Goal: Transaction & Acquisition: Purchase product/service

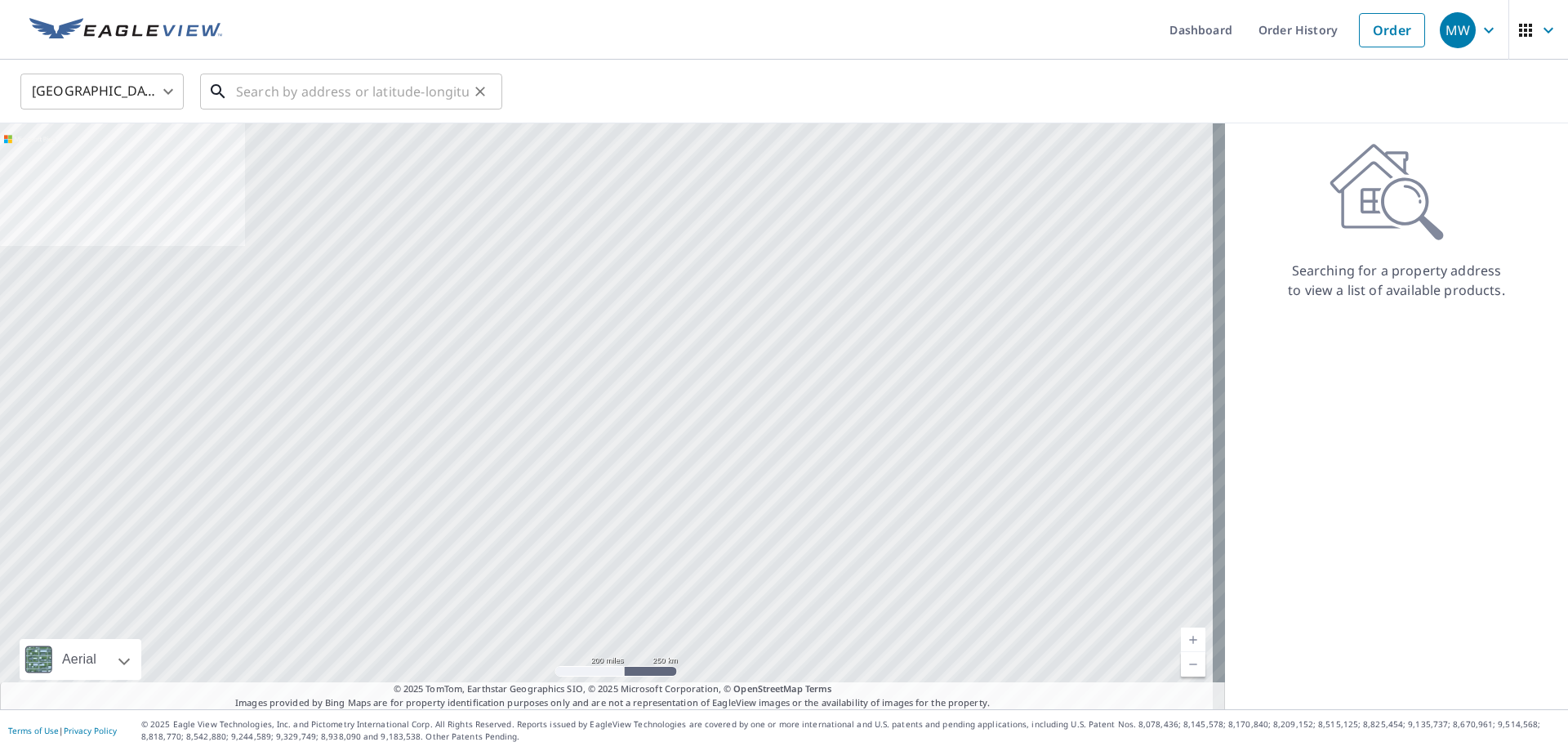
click at [362, 79] on input "text" at bounding box center [352, 91] width 233 height 45
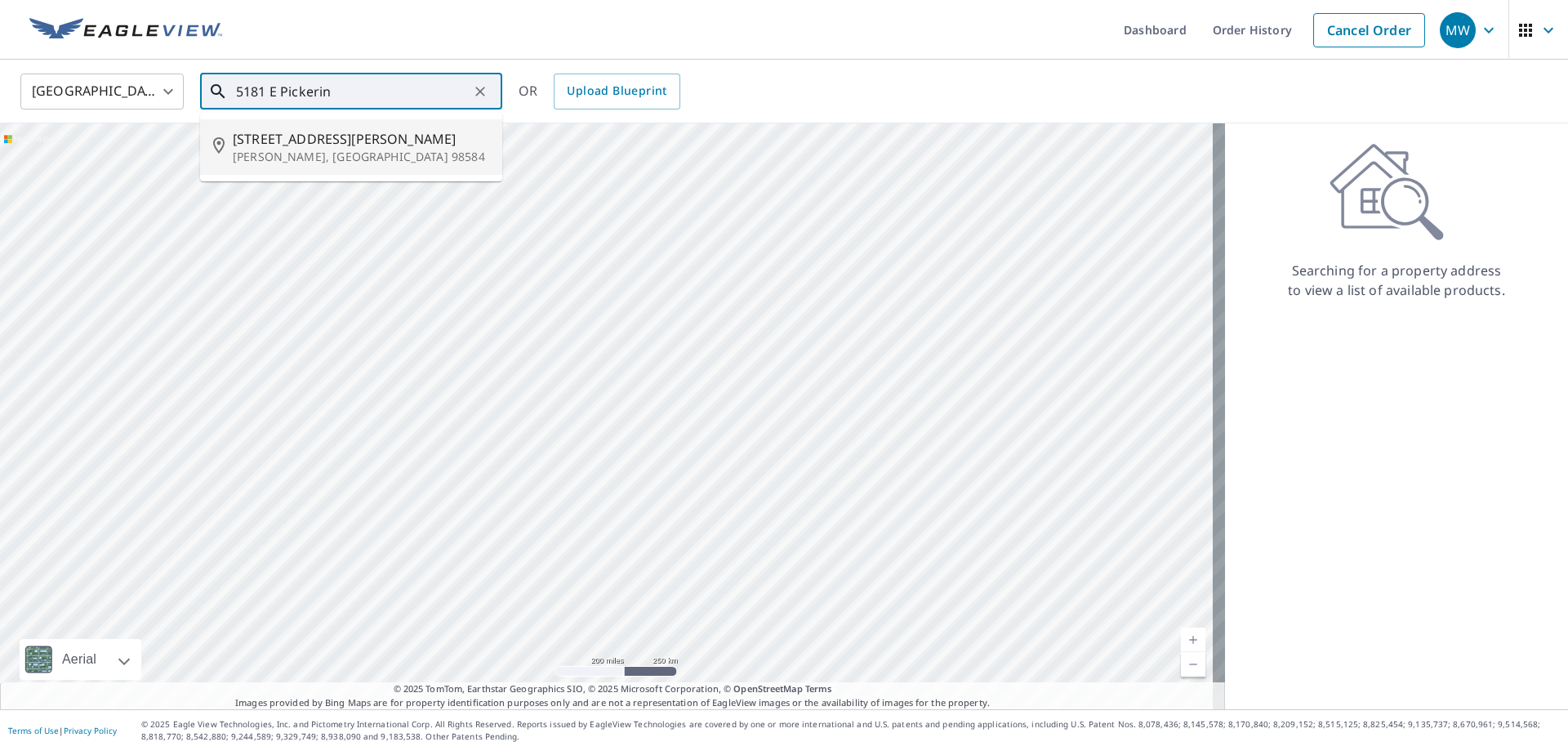
click at [337, 115] on ul "[STREET_ADDRESS][PERSON_NAME][PERSON_NAME]" at bounding box center [351, 147] width 302 height 68
click at [329, 138] on span "[STREET_ADDRESS][PERSON_NAME]" at bounding box center [360, 139] width 257 height 20
type input "[STREET_ADDRESS][PERSON_NAME][PERSON_NAME]"
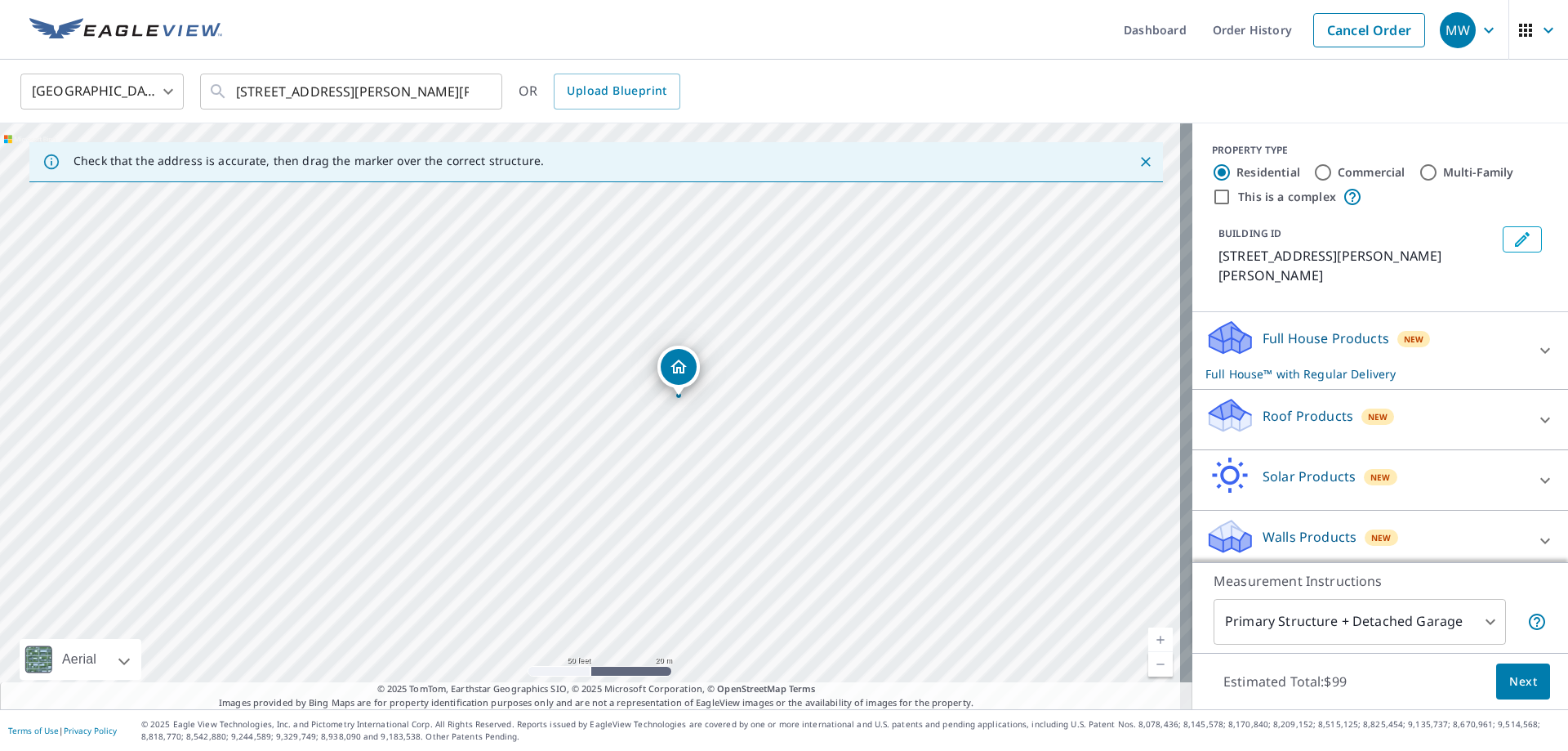
drag, startPoint x: 733, startPoint y: 334, endPoint x: 750, endPoint y: 447, distance: 114.3
click at [750, 447] on div "[STREET_ADDRESS][PERSON_NAME][PERSON_NAME]" at bounding box center [596, 416] width 1192 height 586
click at [1281, 409] on div "Roof Products New" at bounding box center [1365, 419] width 320 height 46
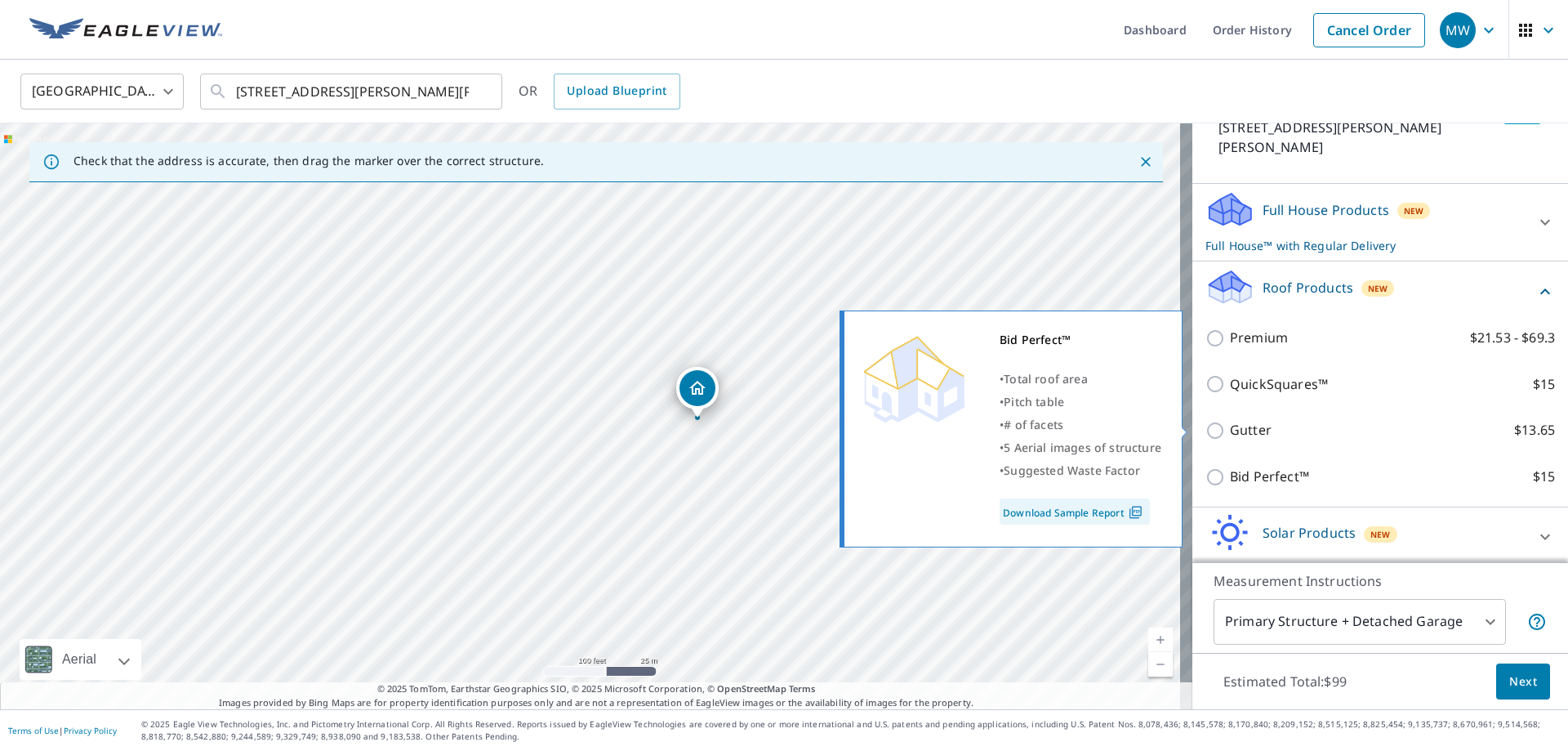
scroll to position [175, 0]
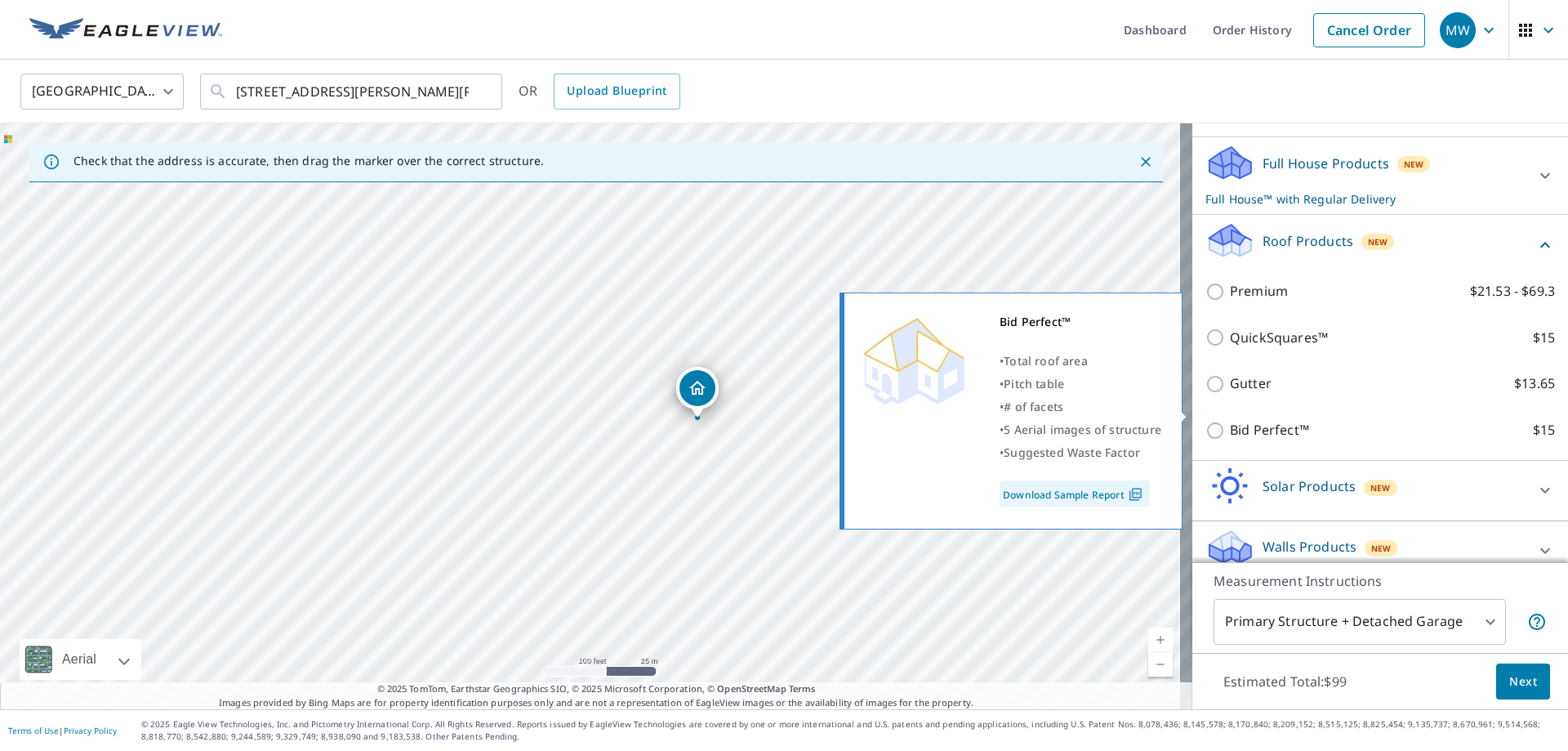
click at [1253, 420] on p "Bid Perfect™" at bounding box center [1269, 430] width 79 height 21
click at [1230, 421] on input "Bid Perfect™ $15" at bounding box center [1217, 431] width 25 height 20
checkbox input "true"
checkbox input "false"
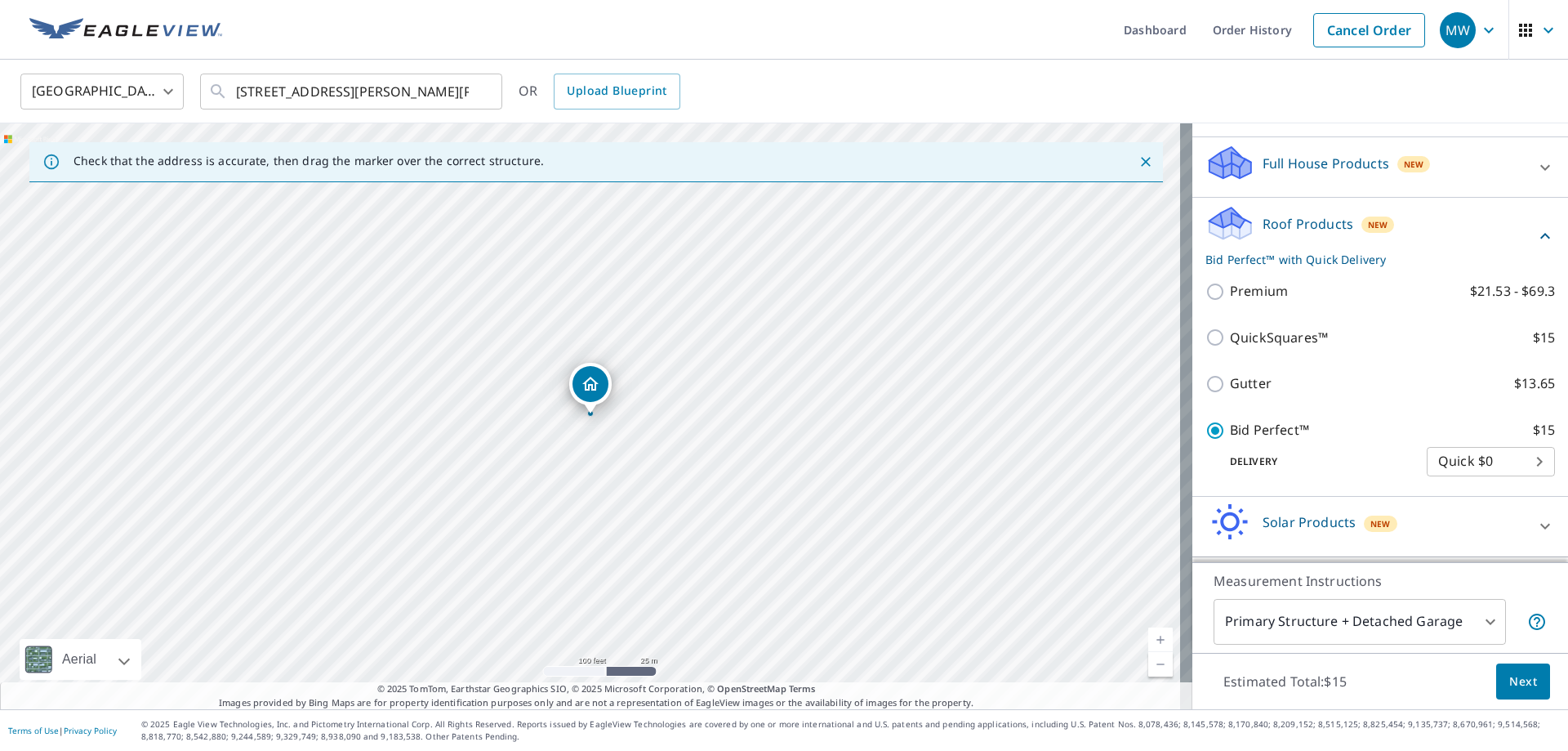
scroll to position [210, 0]
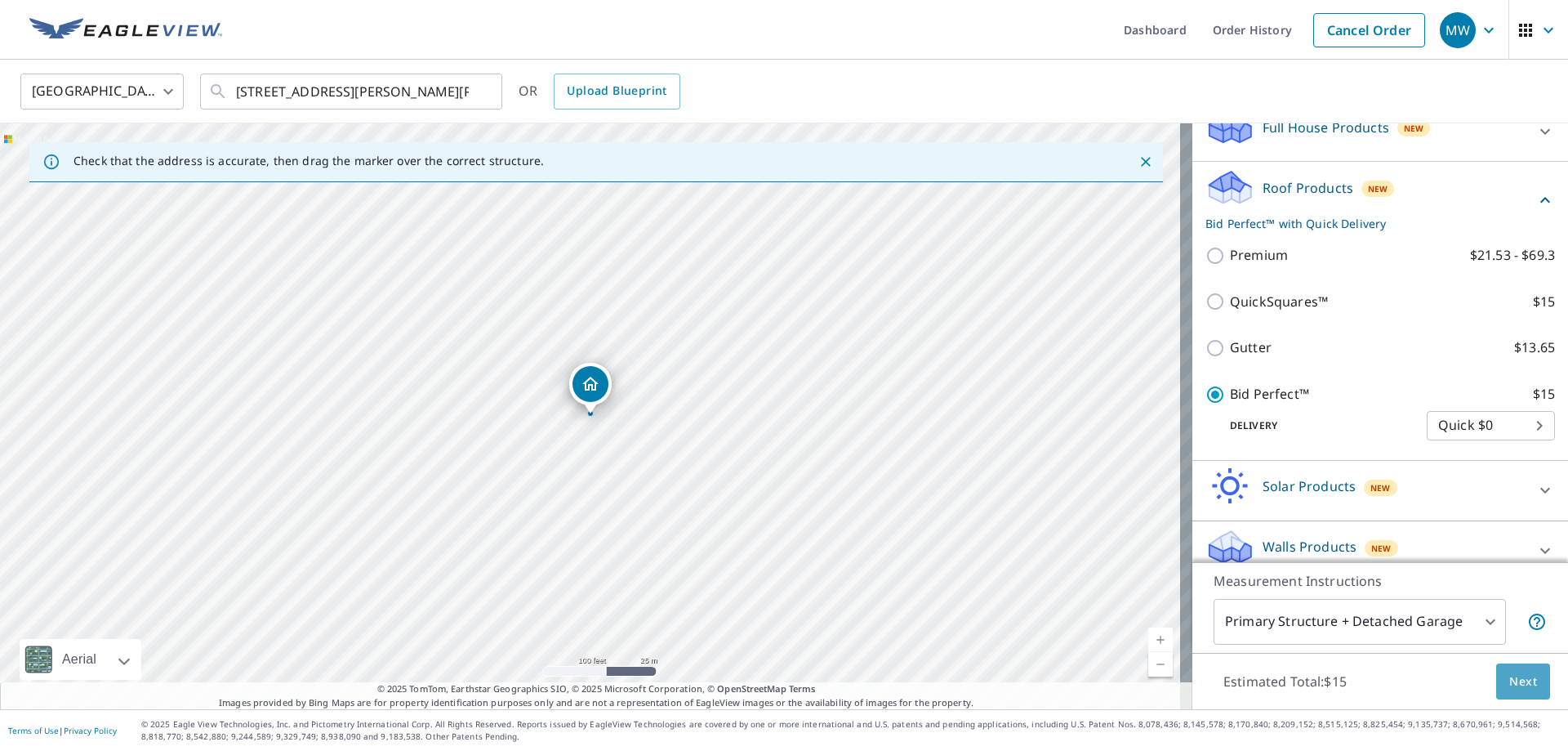
click at [1509, 665] on button "Next" at bounding box center [1522, 682] width 54 height 37
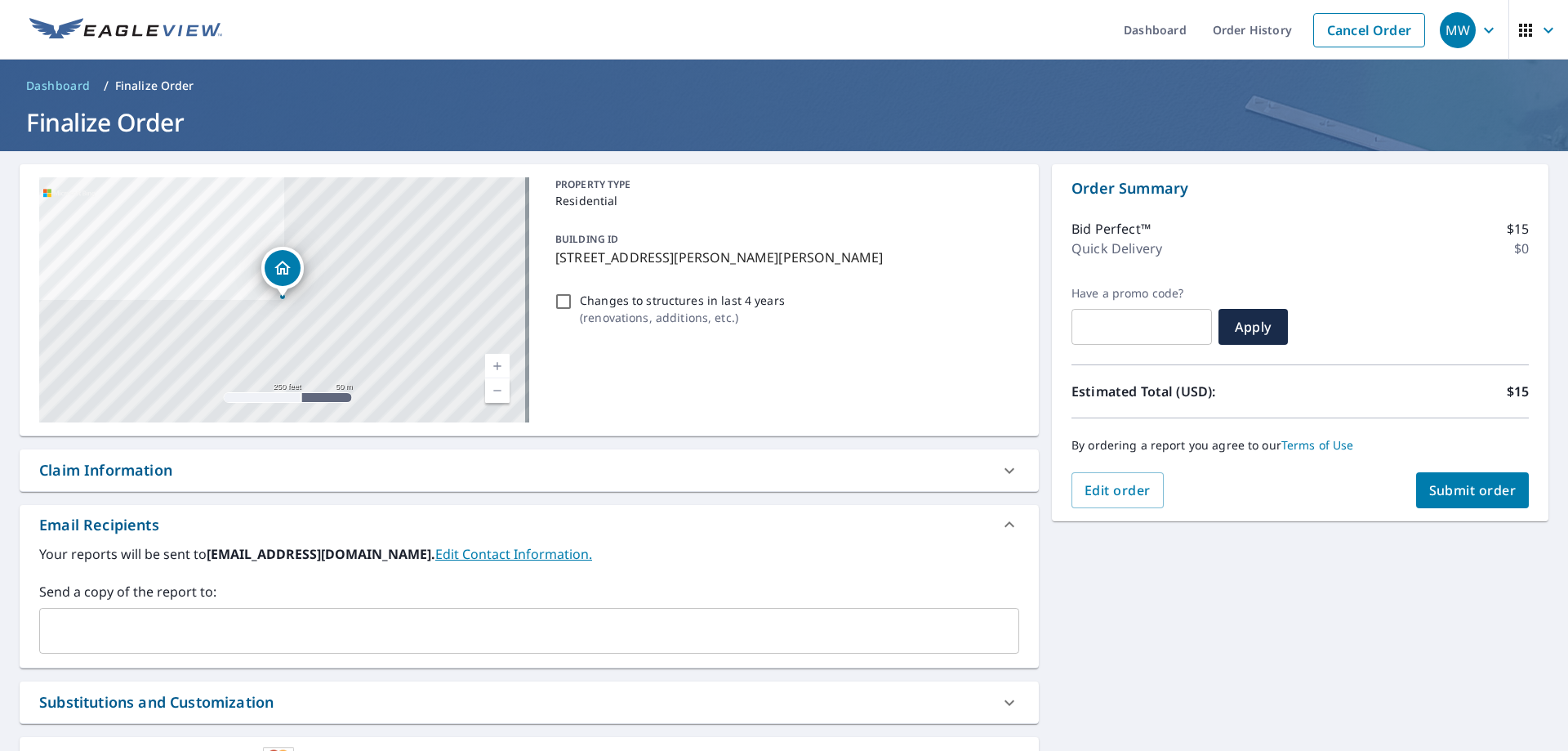
scroll to position [134, 0]
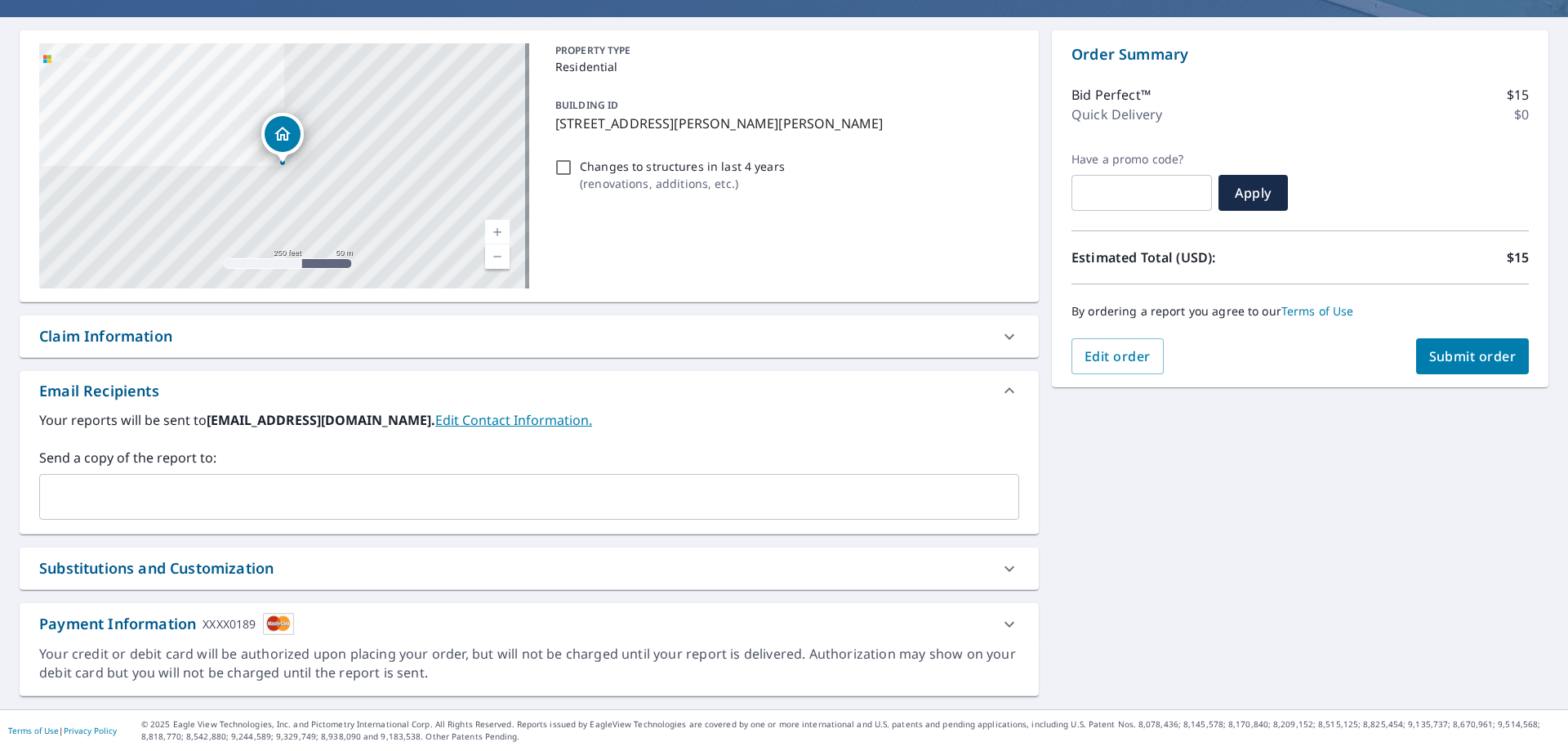
click at [279, 508] on input "text" at bounding box center [516, 497] width 940 height 31
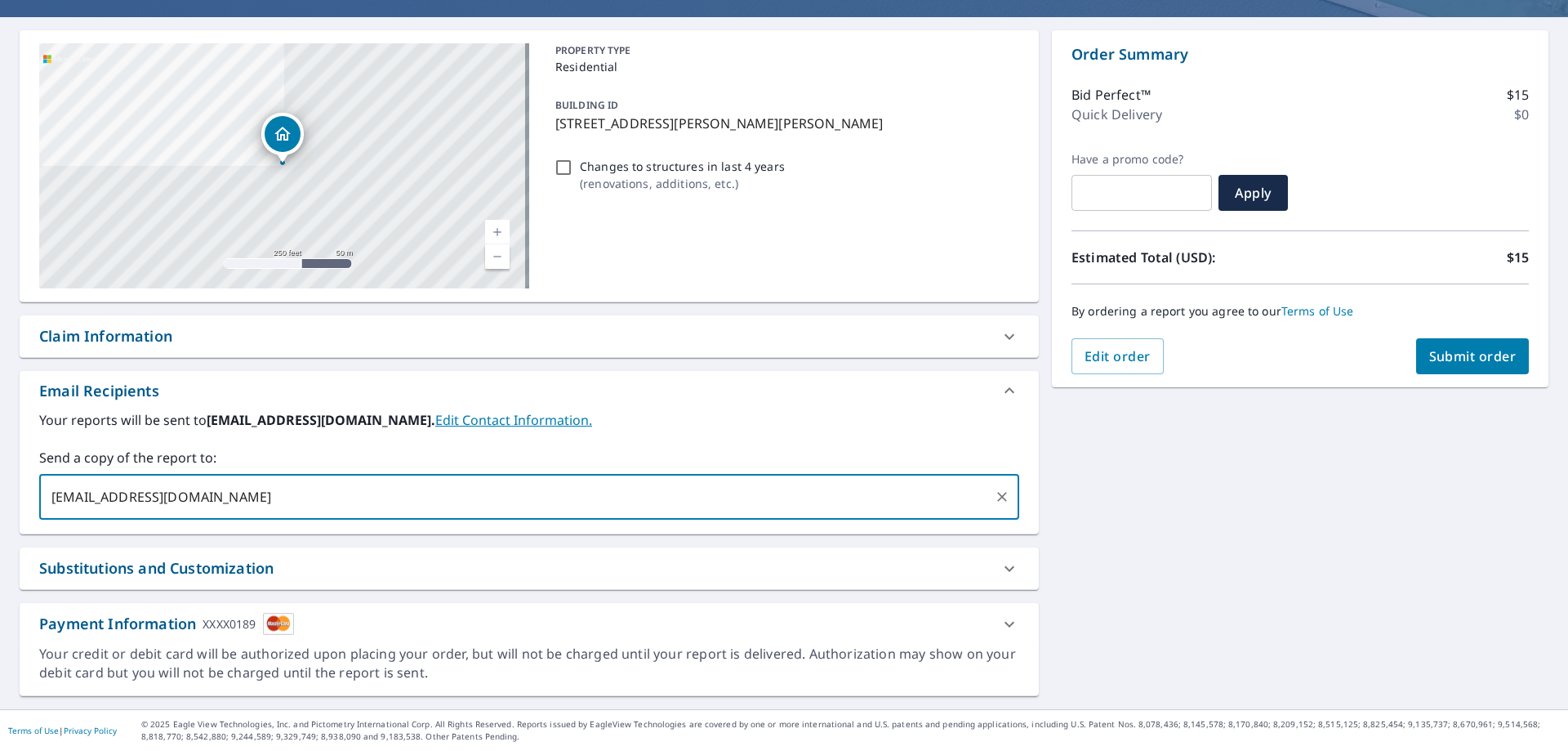
type input "[EMAIL_ADDRESS][DOMAIN_NAME]"
click at [1460, 355] on span "Submit order" at bounding box center [1472, 357] width 87 height 18
checkbox input "true"
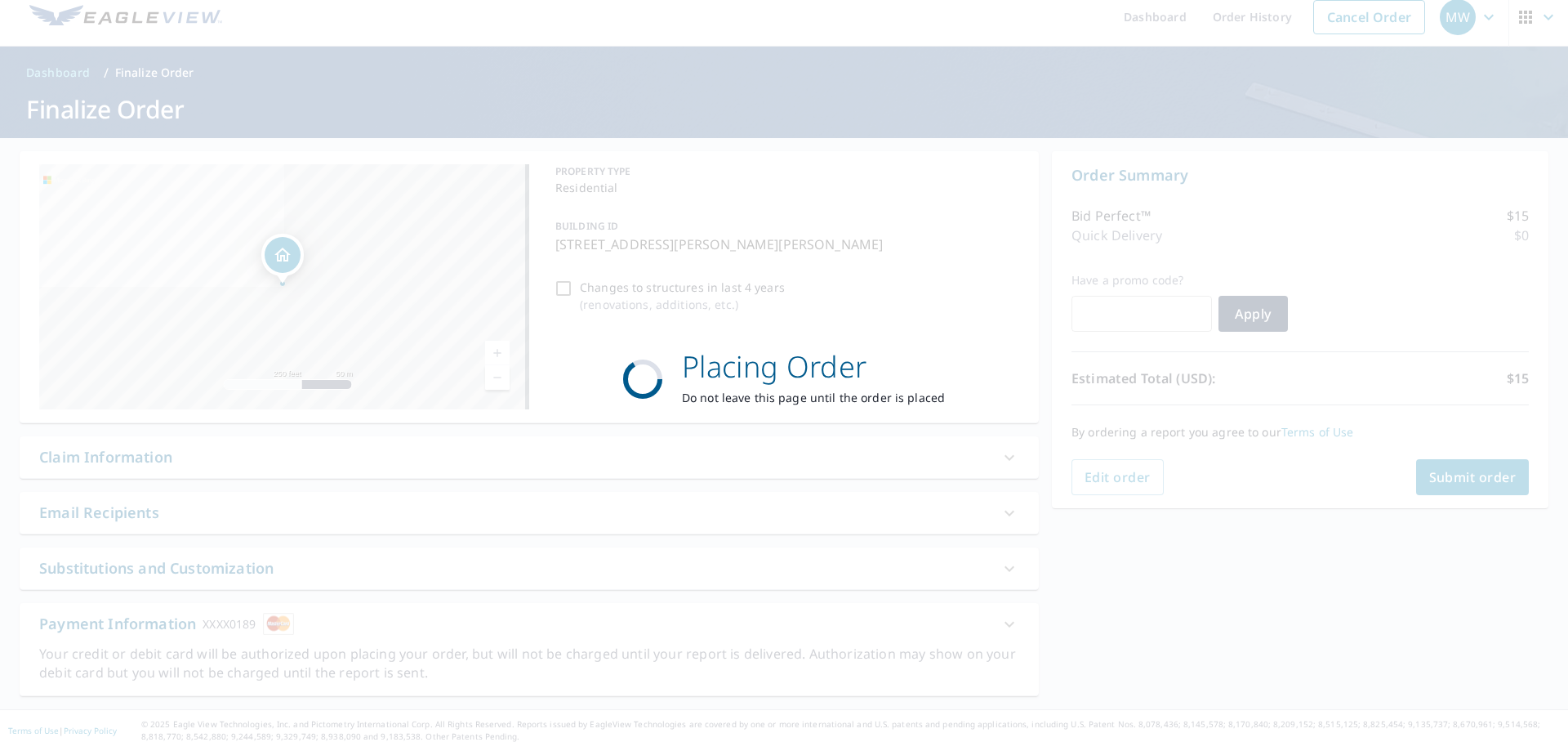
scroll to position [13, 0]
